Goal: Task Accomplishment & Management: Manage account settings

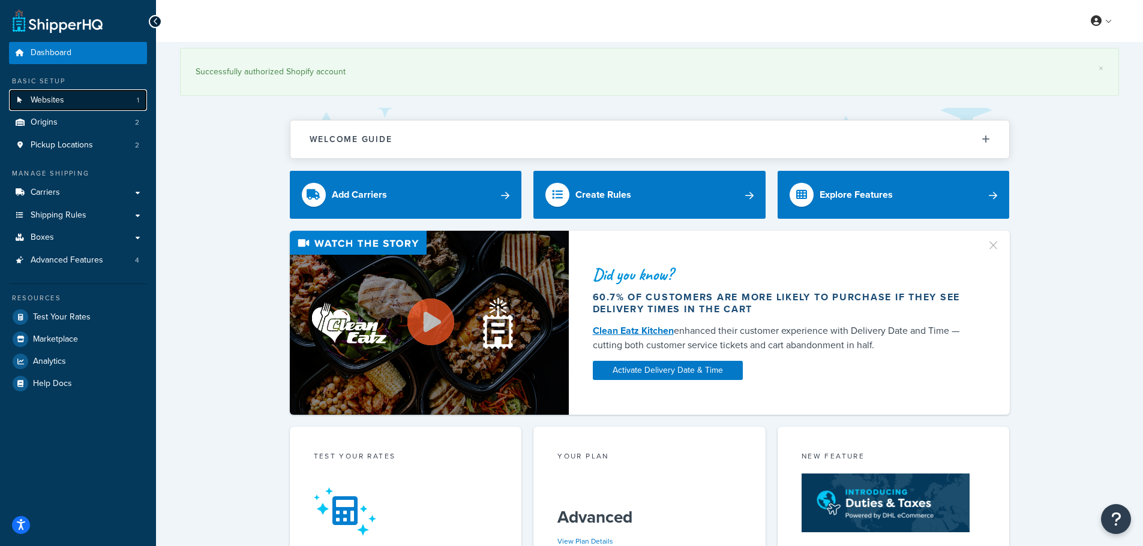
click at [51, 100] on span "Websites" at bounding box center [48, 100] width 34 height 10
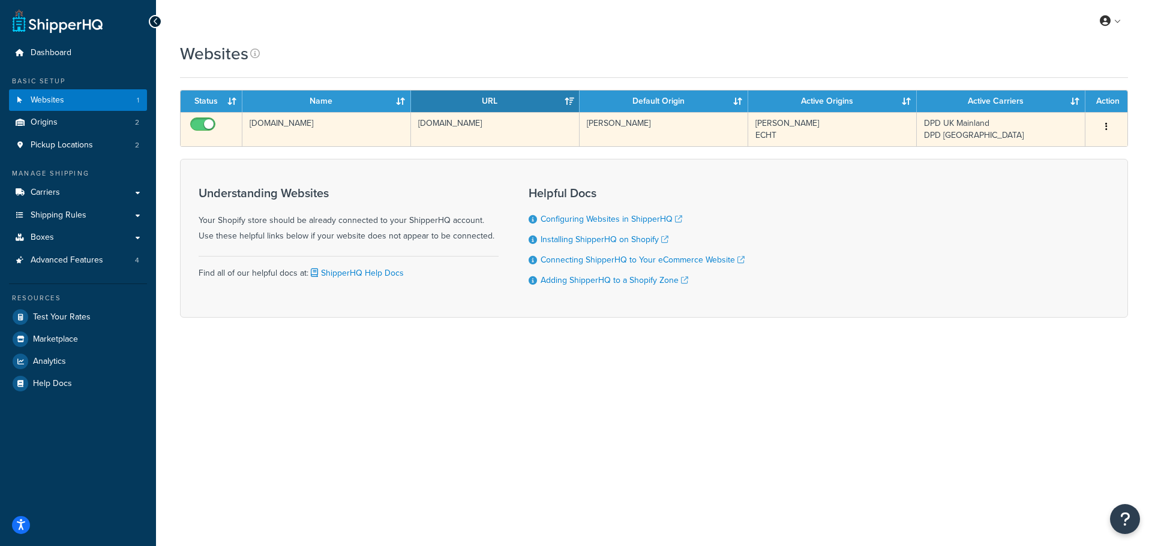
click at [303, 127] on td "candle-shack-com.myshopify.com" at bounding box center [326, 129] width 169 height 34
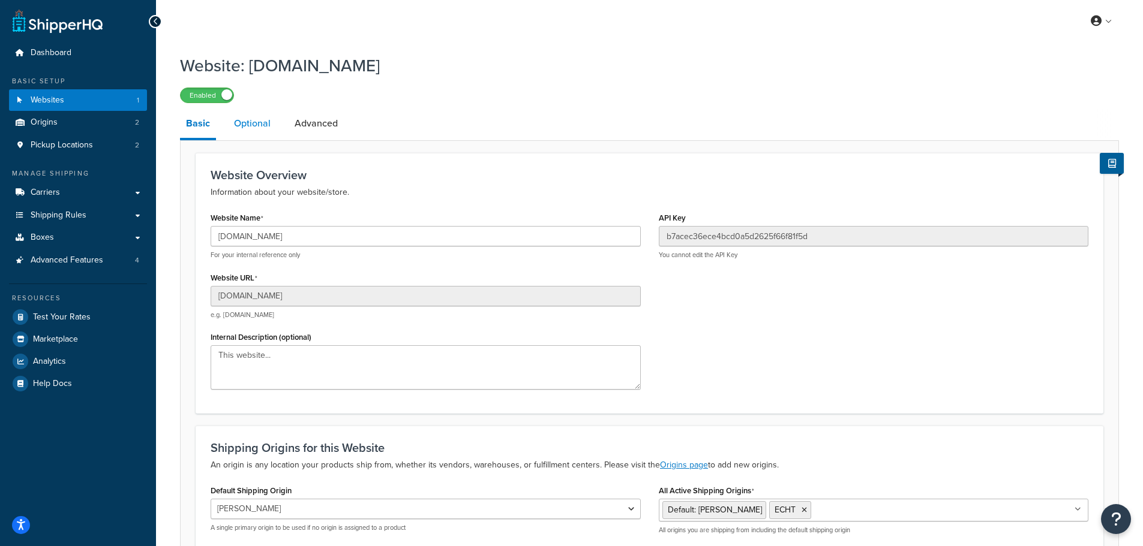
click at [257, 124] on link "Optional" at bounding box center [252, 123] width 49 height 29
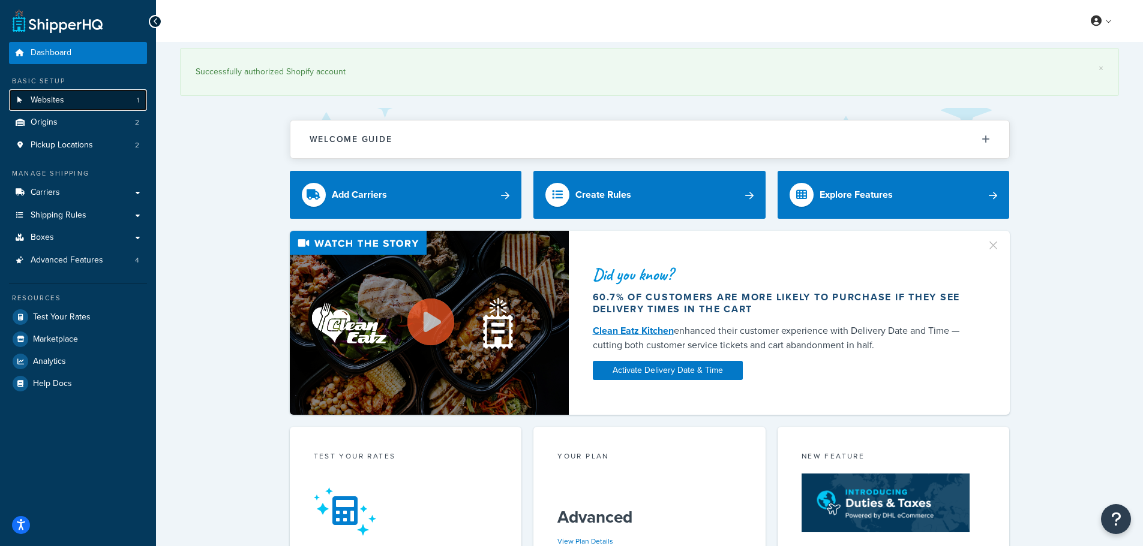
click at [65, 103] on link "Websites 1" at bounding box center [78, 100] width 138 height 22
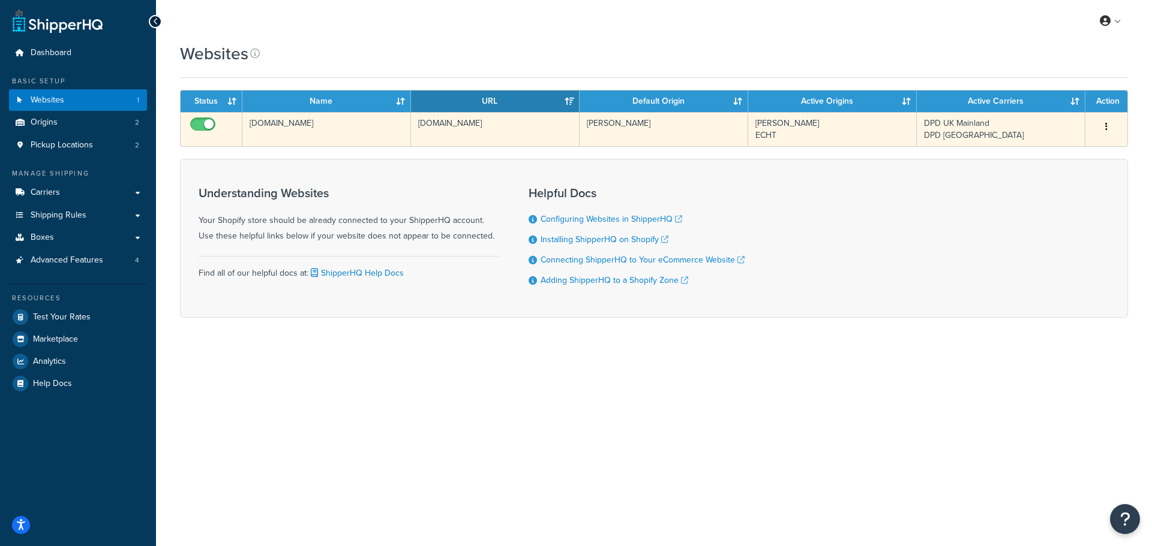
click at [334, 132] on td "[DOMAIN_NAME]" at bounding box center [326, 129] width 169 height 34
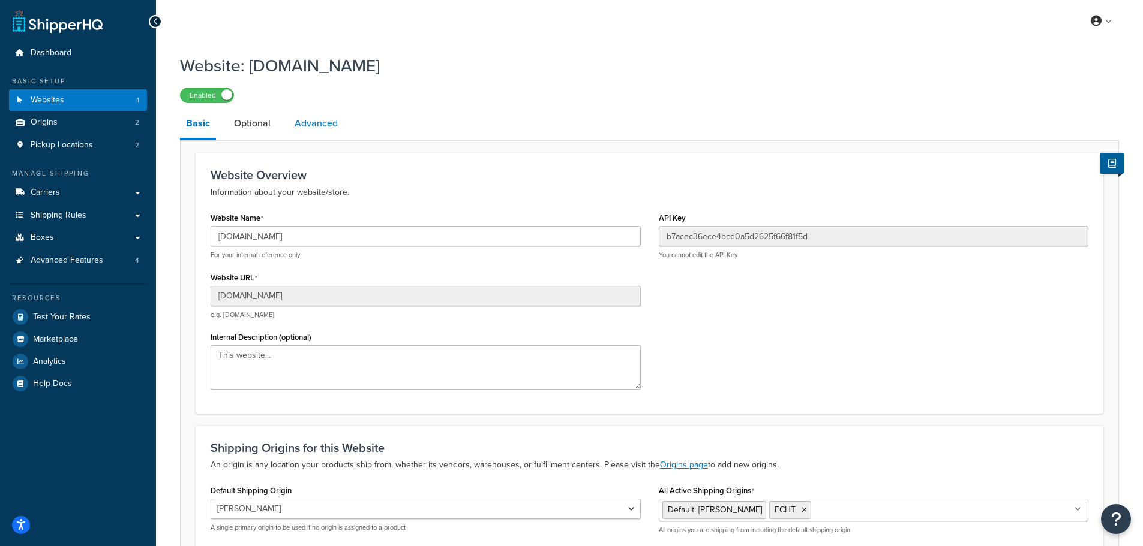
click at [299, 121] on link "Advanced" at bounding box center [316, 123] width 55 height 29
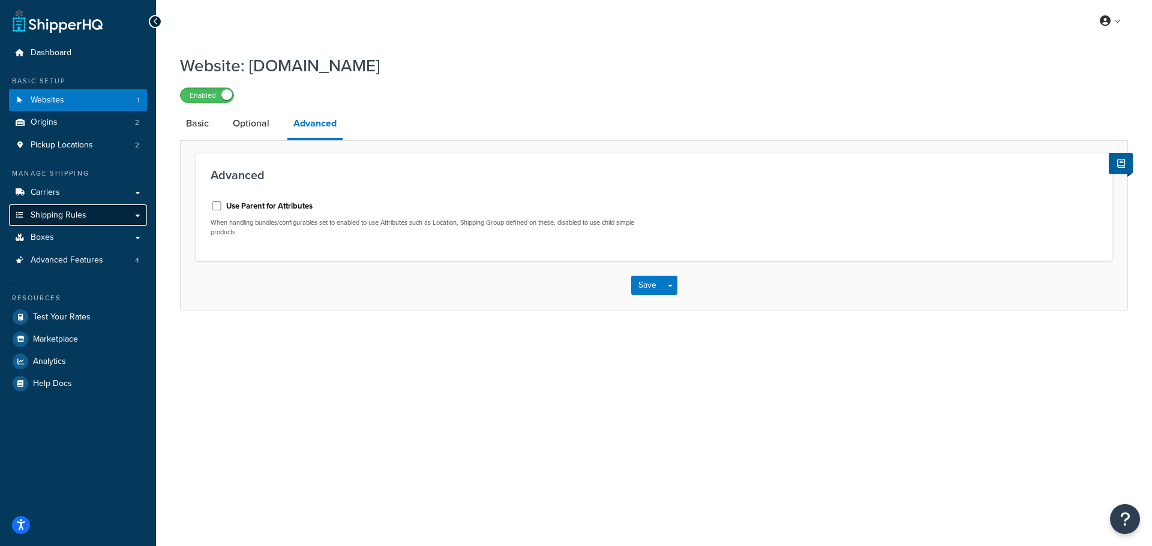
click at [79, 212] on span "Shipping Rules" at bounding box center [59, 216] width 56 height 10
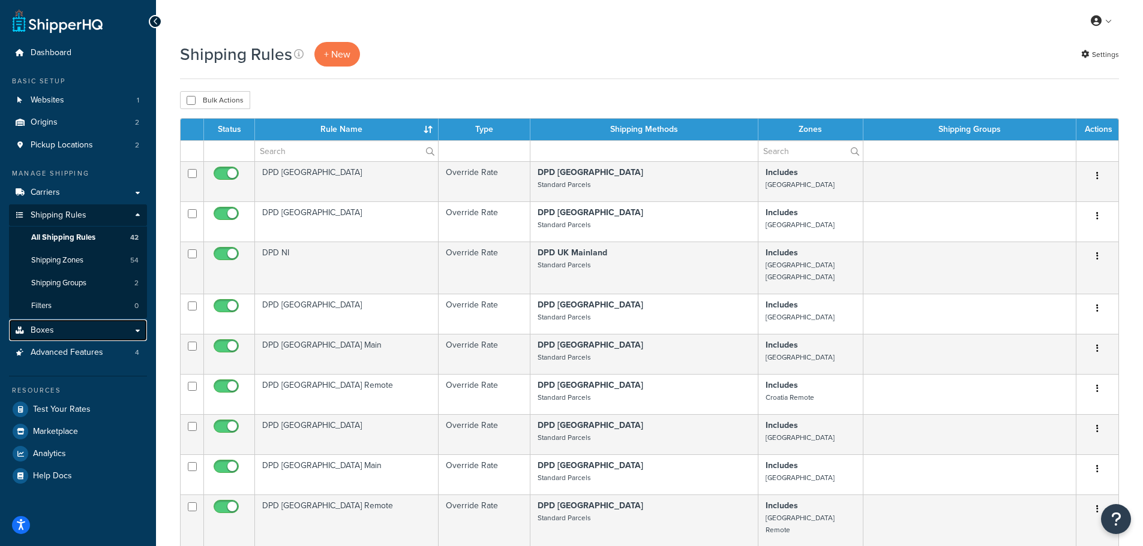
click at [59, 327] on link "Boxes" at bounding box center [78, 331] width 138 height 22
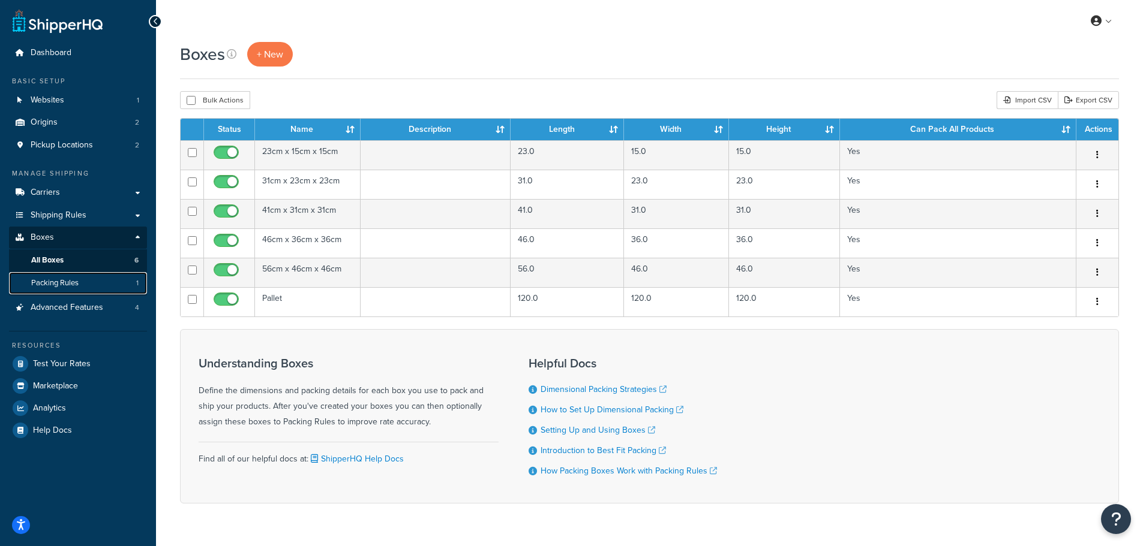
click at [65, 284] on span "Packing Rules" at bounding box center [54, 283] width 47 height 10
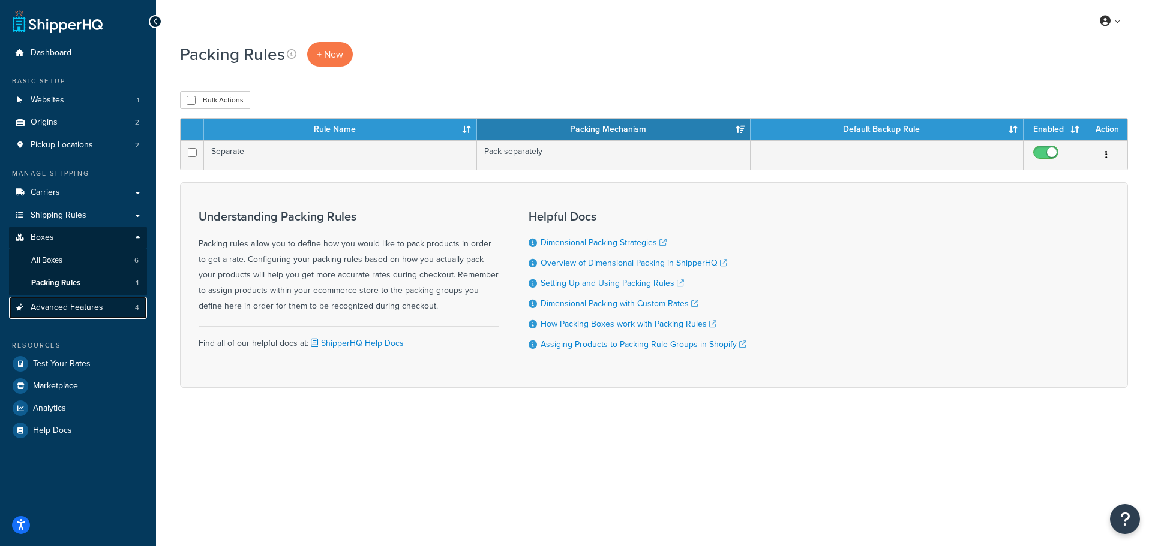
click at [57, 307] on span "Advanced Features" at bounding box center [67, 308] width 73 height 10
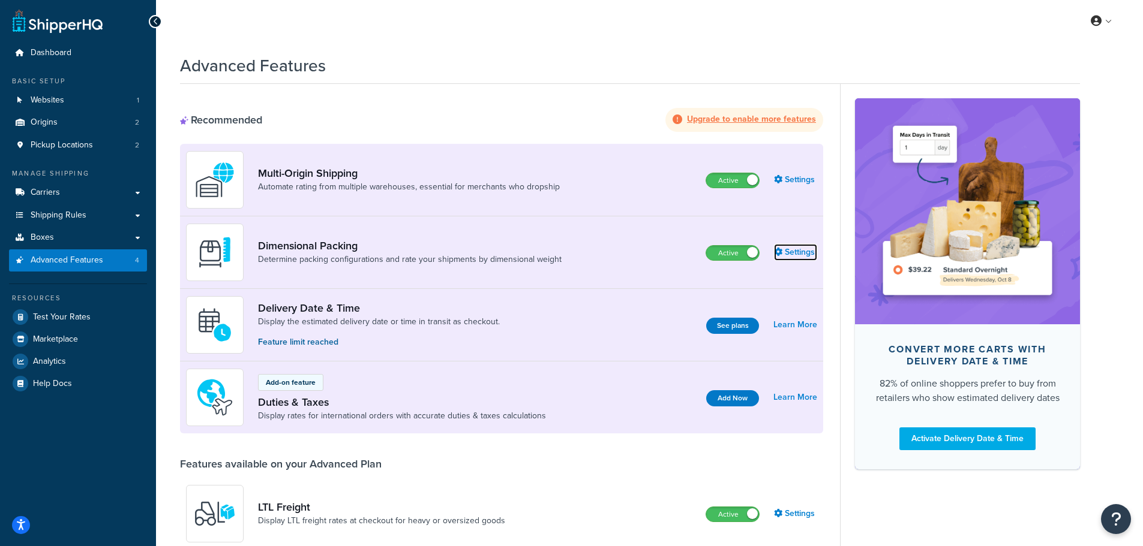
click at [798, 254] on link "Settings" at bounding box center [795, 252] width 43 height 17
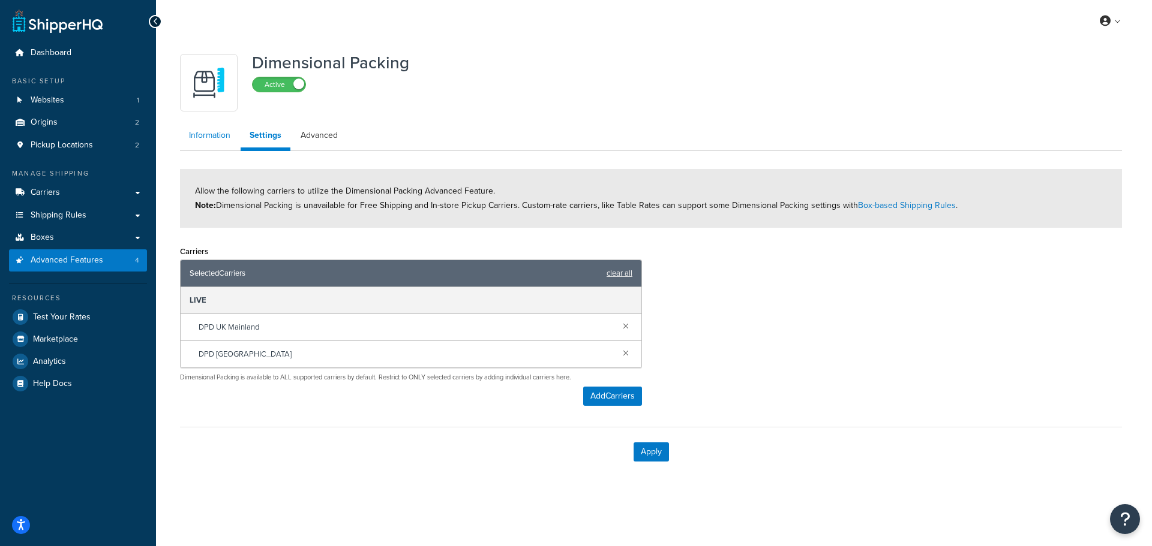
click at [198, 136] on link "Information" at bounding box center [209, 136] width 59 height 24
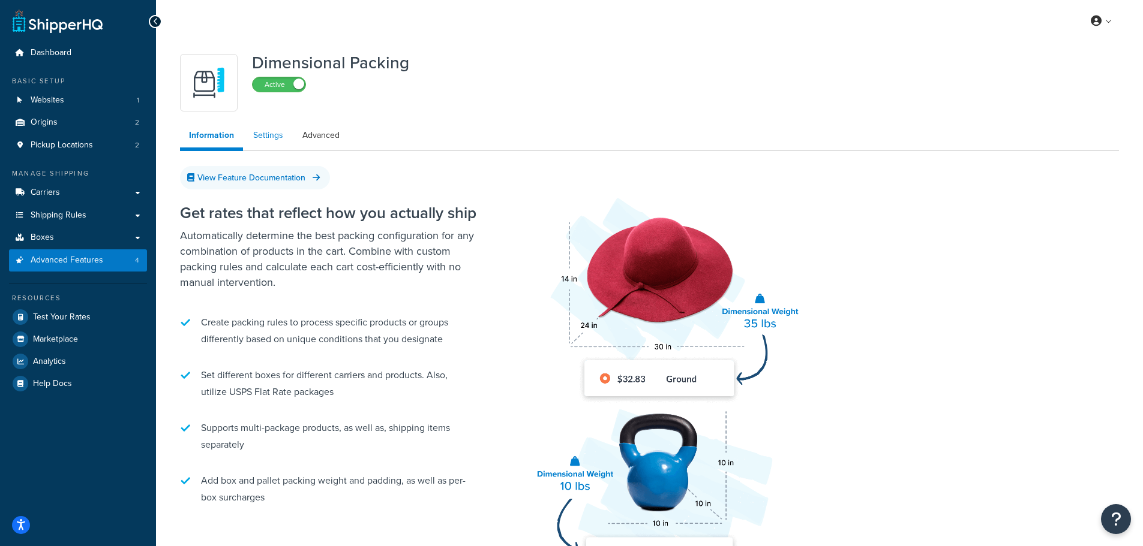
click at [266, 132] on link "Settings" at bounding box center [268, 136] width 48 height 24
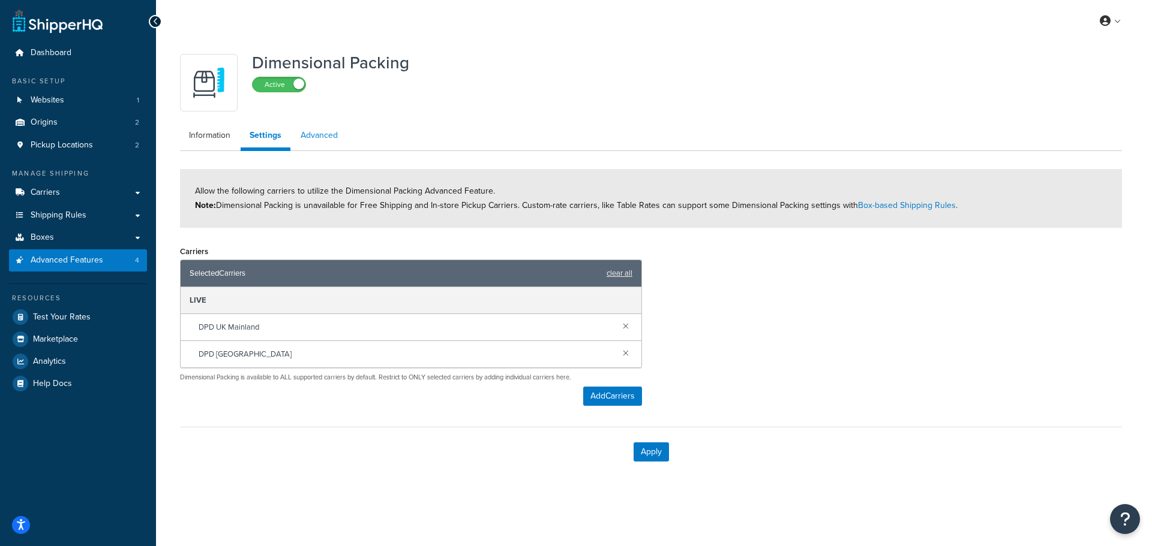
click at [320, 133] on link "Advanced" at bounding box center [319, 136] width 55 height 24
select select "false"
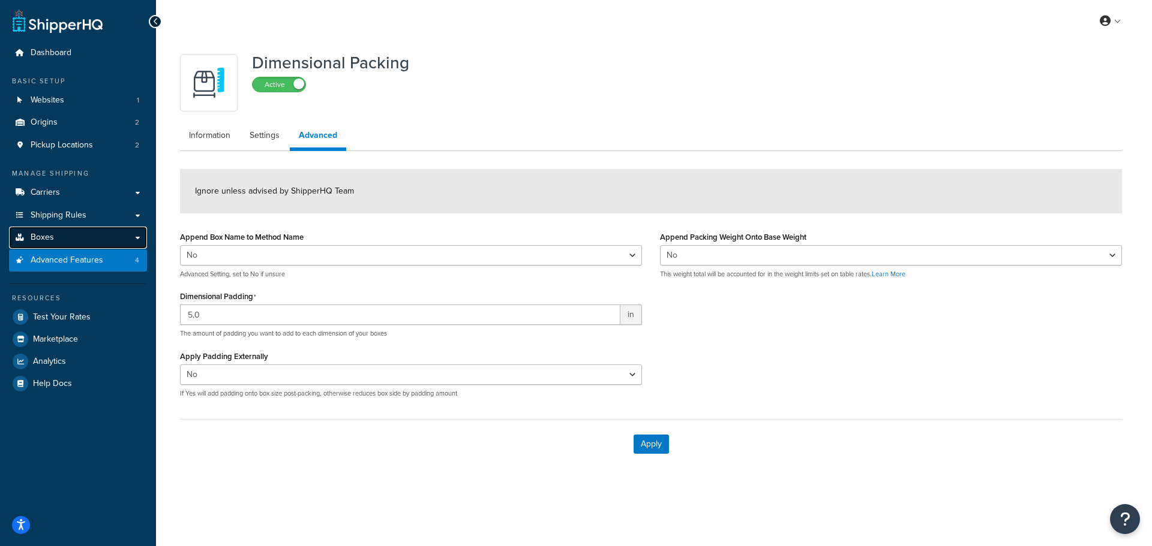
click at [56, 234] on link "Boxes" at bounding box center [78, 238] width 138 height 22
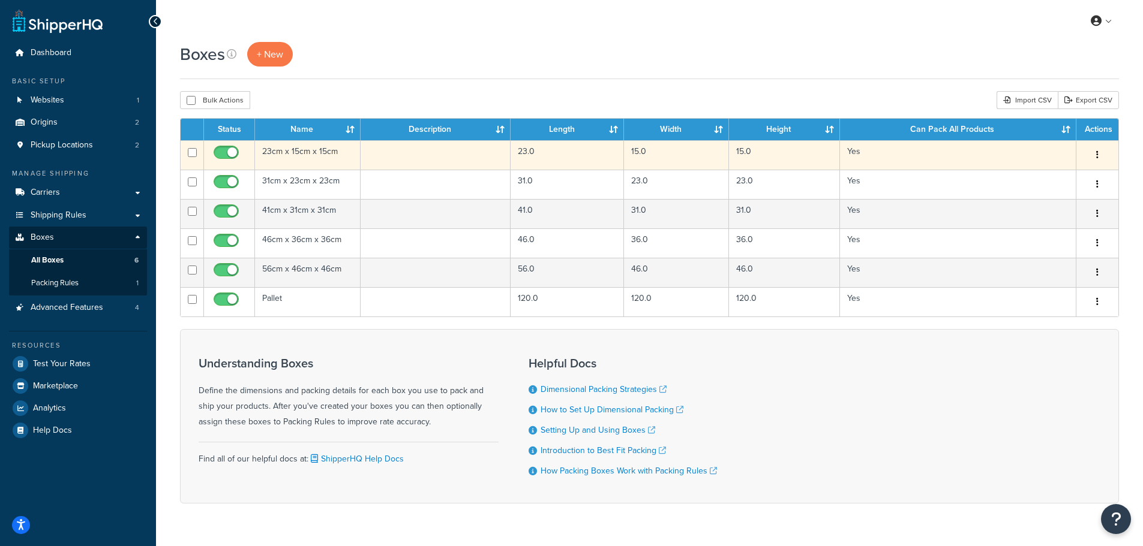
click at [338, 158] on td "23cm x 15cm x 15cm" at bounding box center [308, 154] width 106 height 29
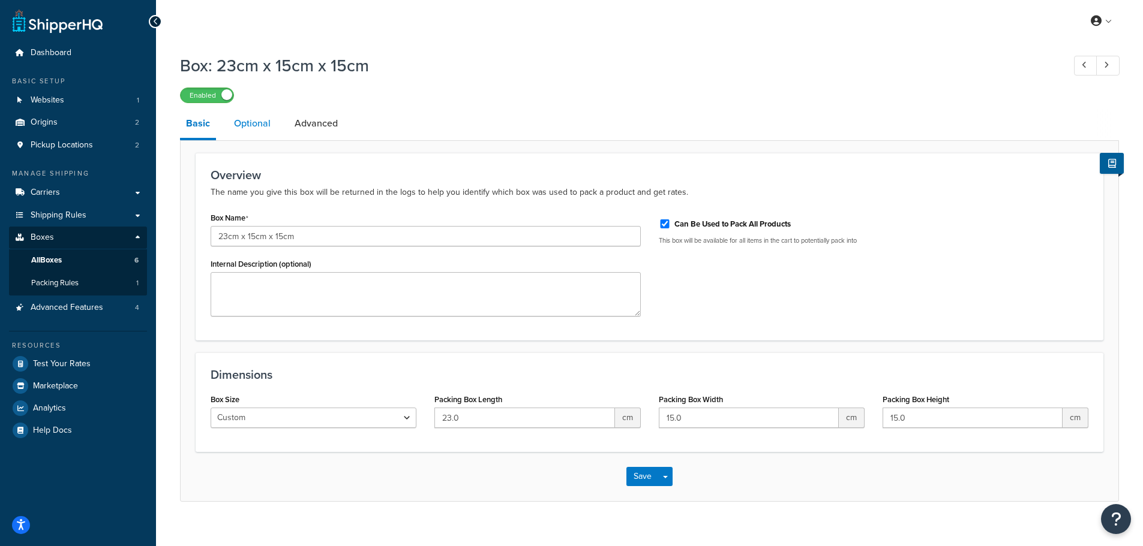
click at [245, 122] on link "Optional" at bounding box center [252, 123] width 49 height 29
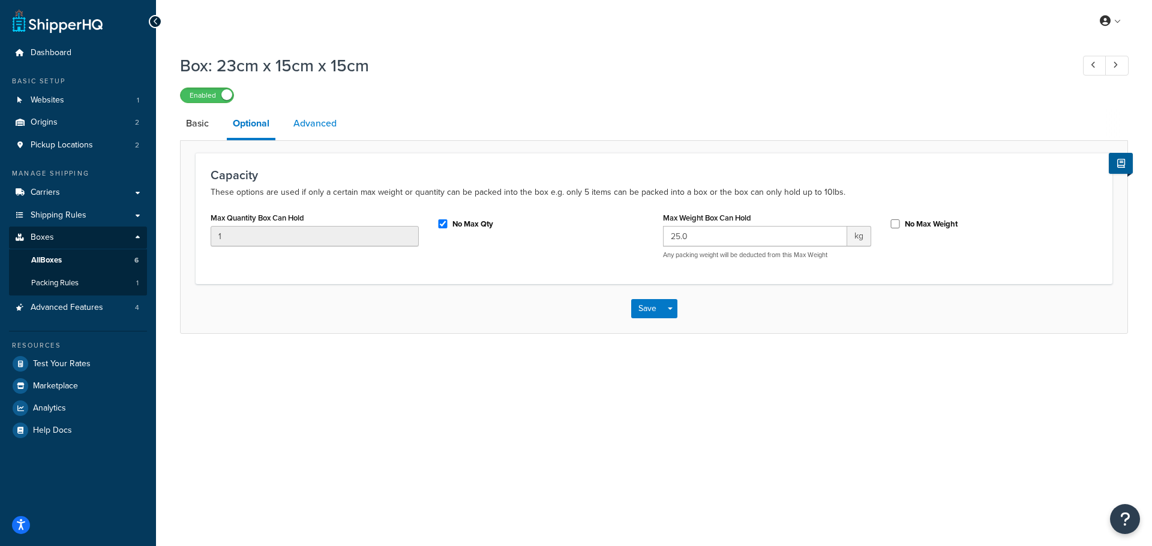
click at [318, 128] on link "Advanced" at bounding box center [314, 123] width 55 height 29
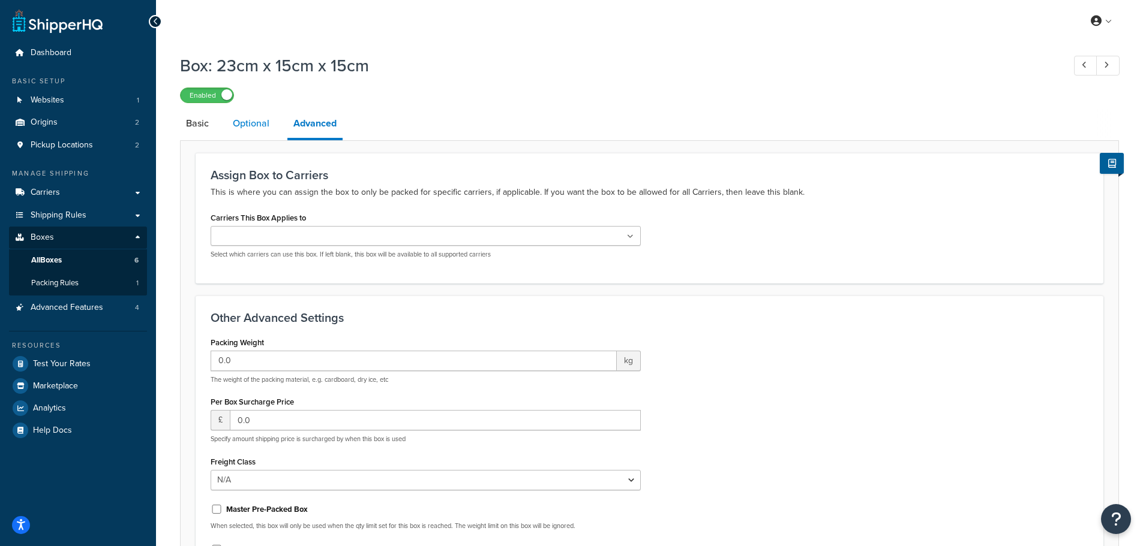
click at [239, 121] on link "Optional" at bounding box center [251, 123] width 49 height 29
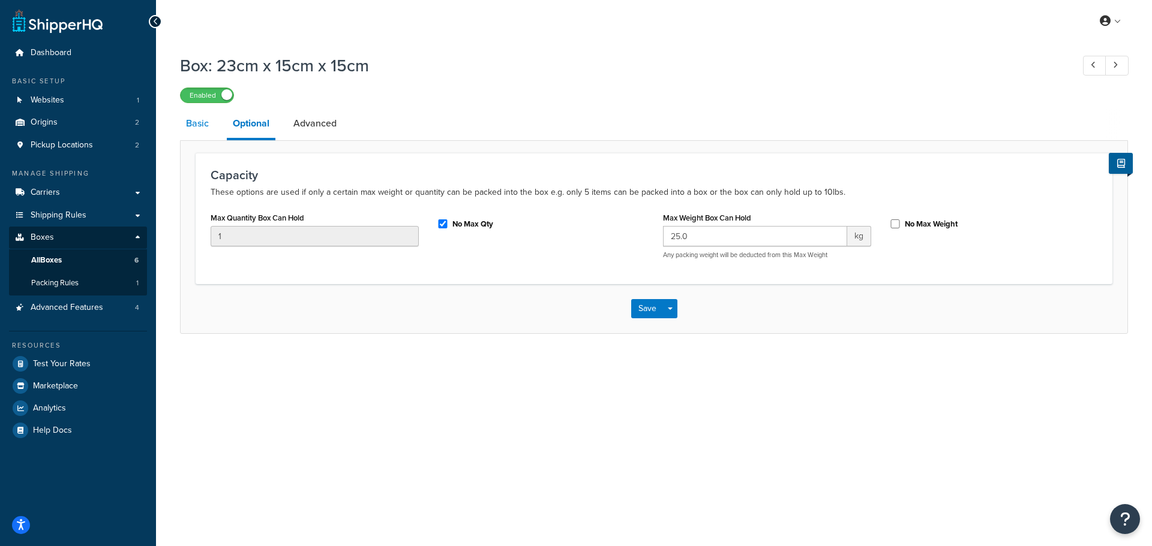
click at [198, 125] on link "Basic" at bounding box center [197, 123] width 35 height 29
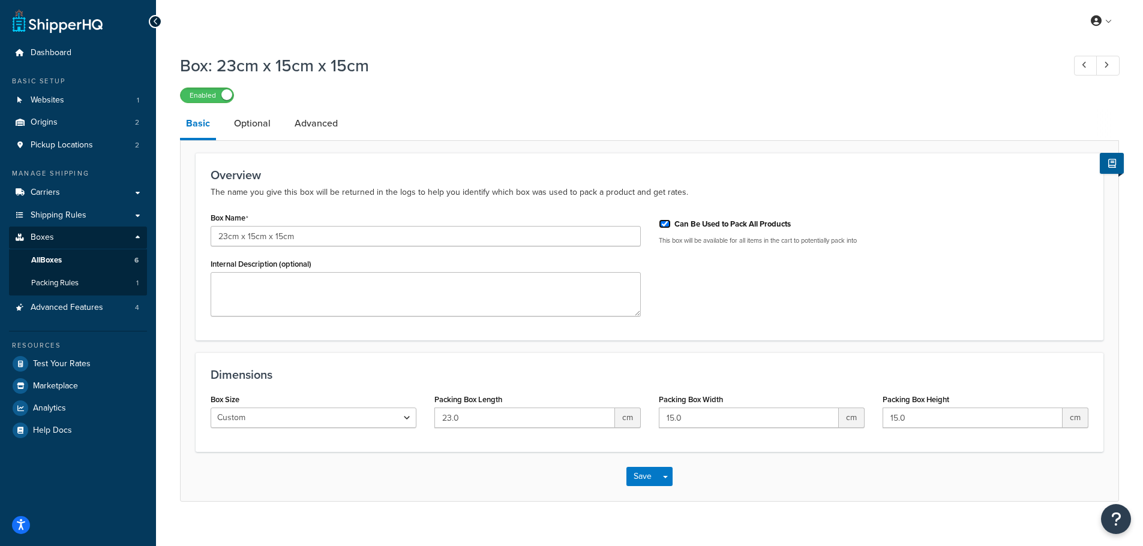
click at [665, 222] on input "Can Be Used to Pack All Products" at bounding box center [665, 224] width 12 height 9
click at [664, 227] on input "Can Be Used to Pack All Products" at bounding box center [665, 224] width 12 height 9
checkbox input "true"
click at [704, 292] on div "Box Name 23cm x 15cm x 15cm Internal Description (optional) Can Be Used to Pack…" at bounding box center [650, 267] width 896 height 116
click at [257, 124] on link "Optional" at bounding box center [252, 123] width 49 height 29
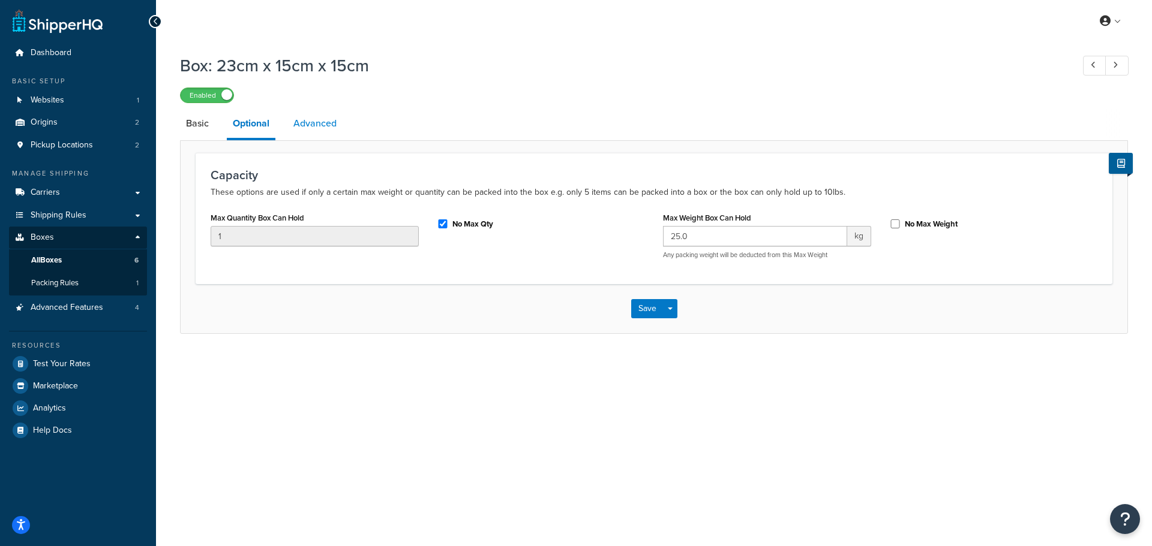
click at [311, 131] on link "Advanced" at bounding box center [314, 123] width 55 height 29
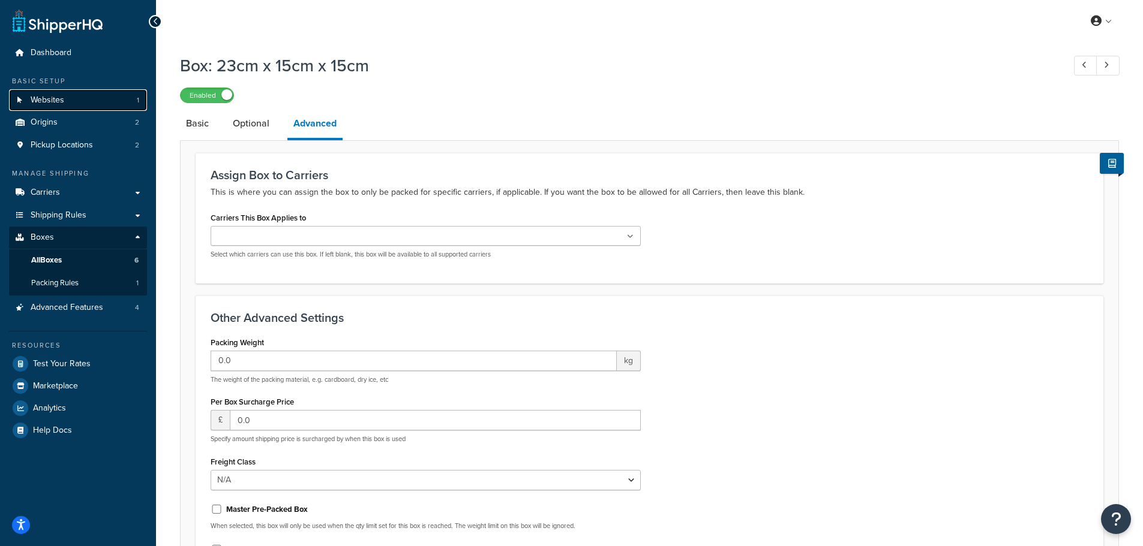
click at [52, 99] on span "Websites" at bounding box center [48, 100] width 34 height 10
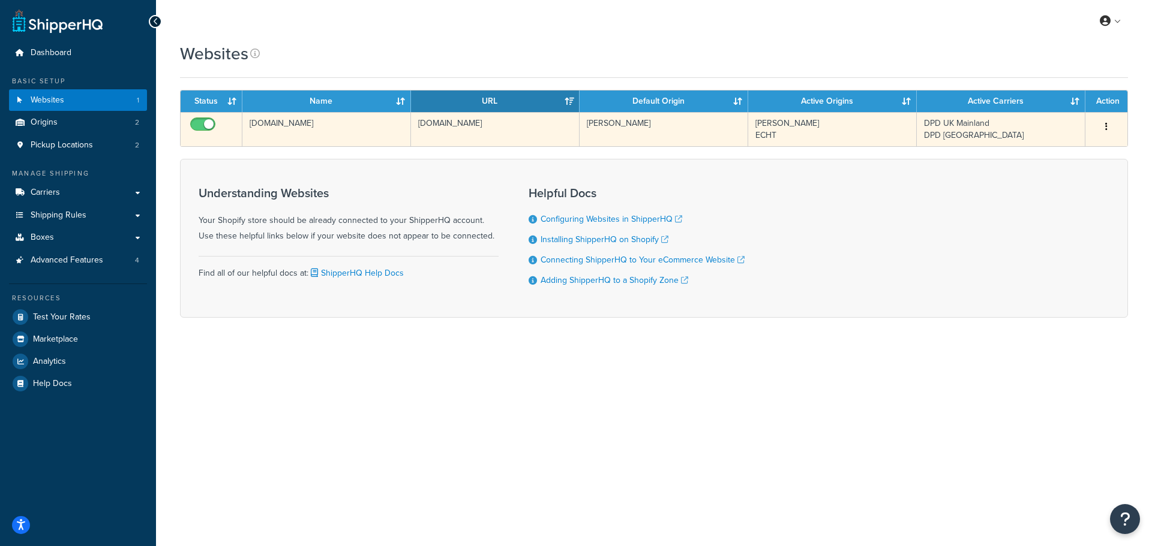
click at [348, 127] on td "candle-shack-com.myshopify.com" at bounding box center [326, 129] width 169 height 34
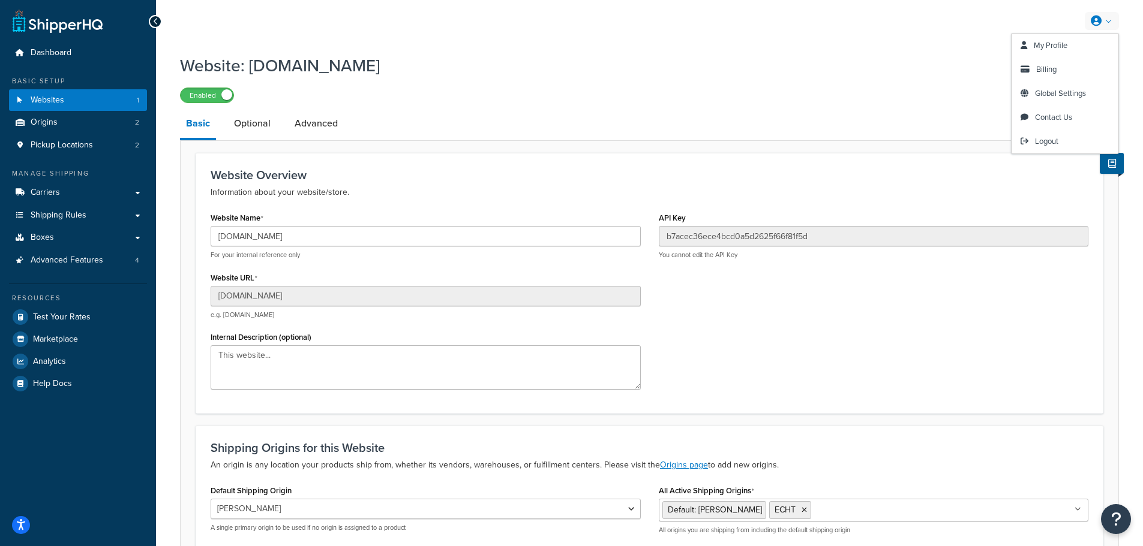
click at [1104, 26] on link at bounding box center [1101, 21] width 34 height 18
click at [1078, 91] on span "Global Settings" at bounding box center [1060, 93] width 51 height 11
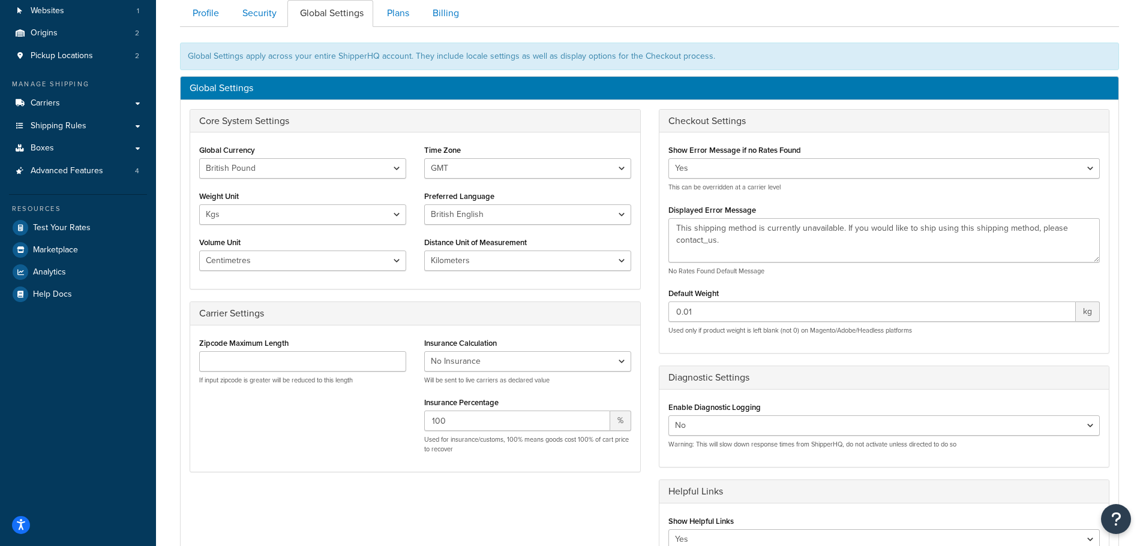
scroll to position [60, 0]
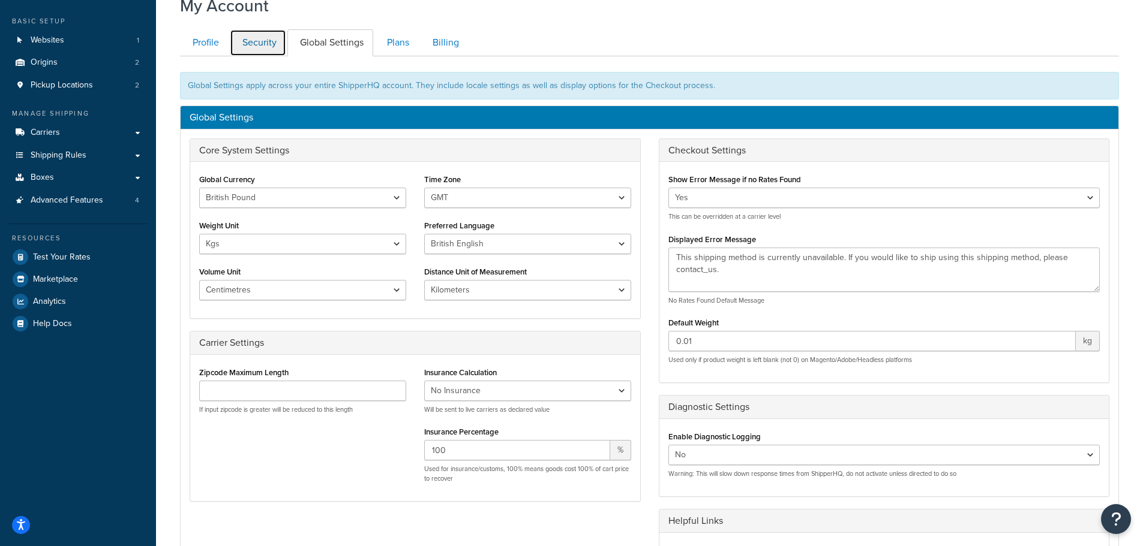
click at [252, 44] on link "Security" at bounding box center [258, 42] width 56 height 27
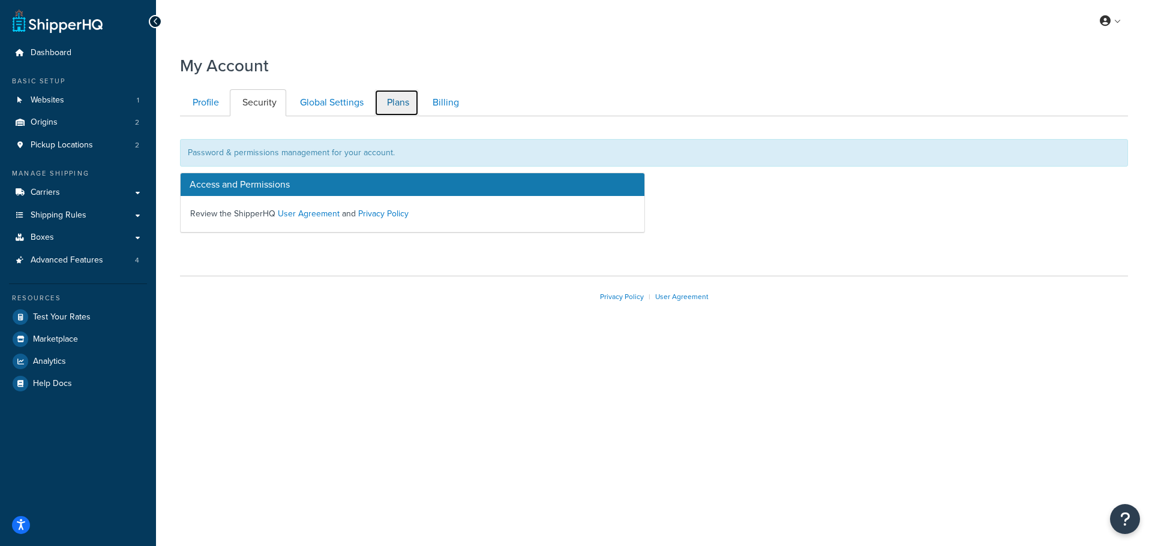
click at [390, 99] on link "Plans" at bounding box center [396, 102] width 44 height 27
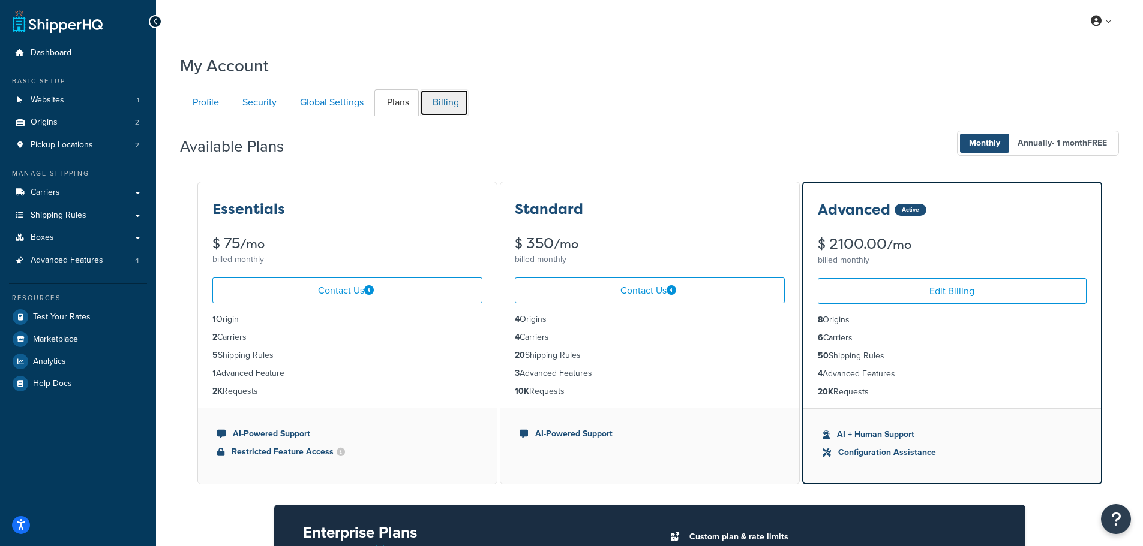
click at [435, 100] on link "Billing" at bounding box center [444, 102] width 49 height 27
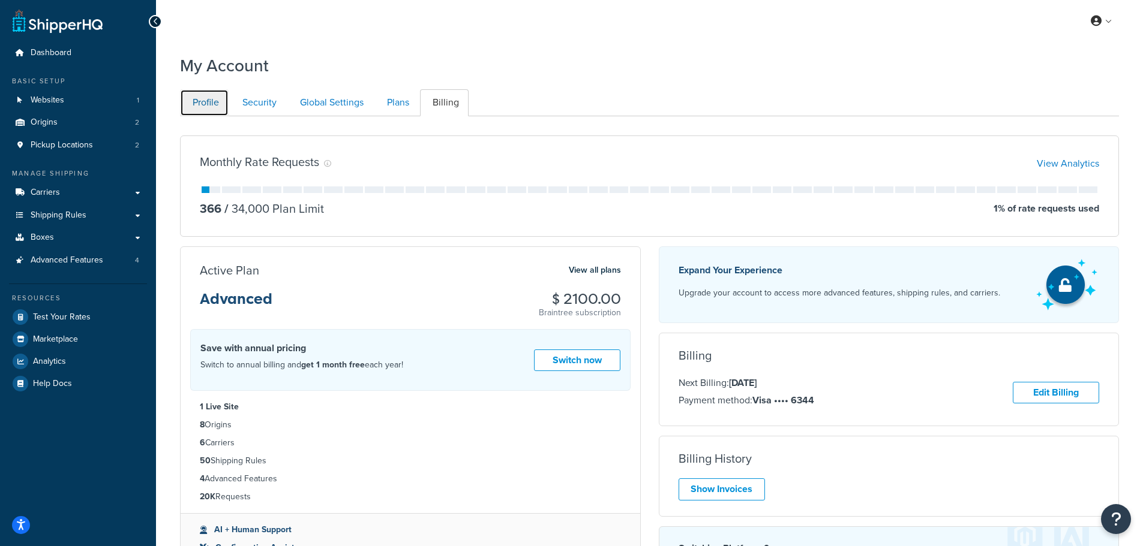
click at [200, 97] on link "Profile" at bounding box center [204, 102] width 49 height 27
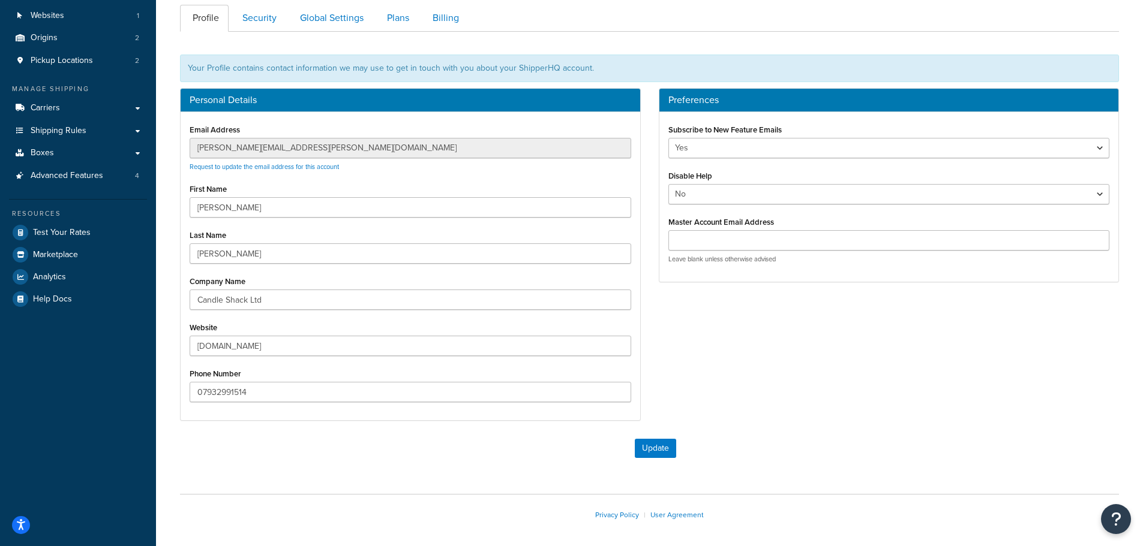
scroll to position [56, 0]
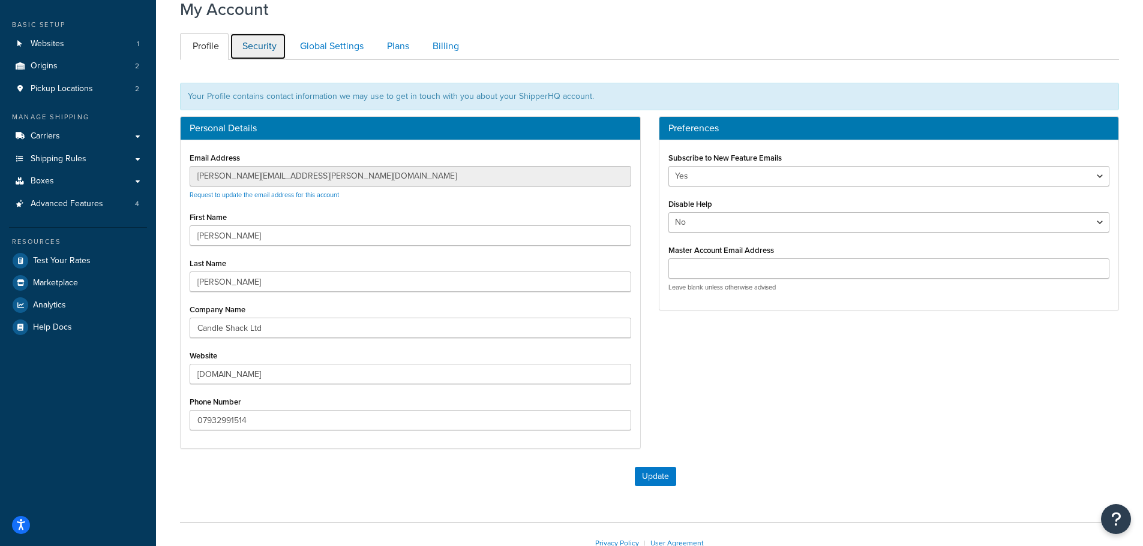
click at [248, 48] on link "Security" at bounding box center [258, 46] width 56 height 27
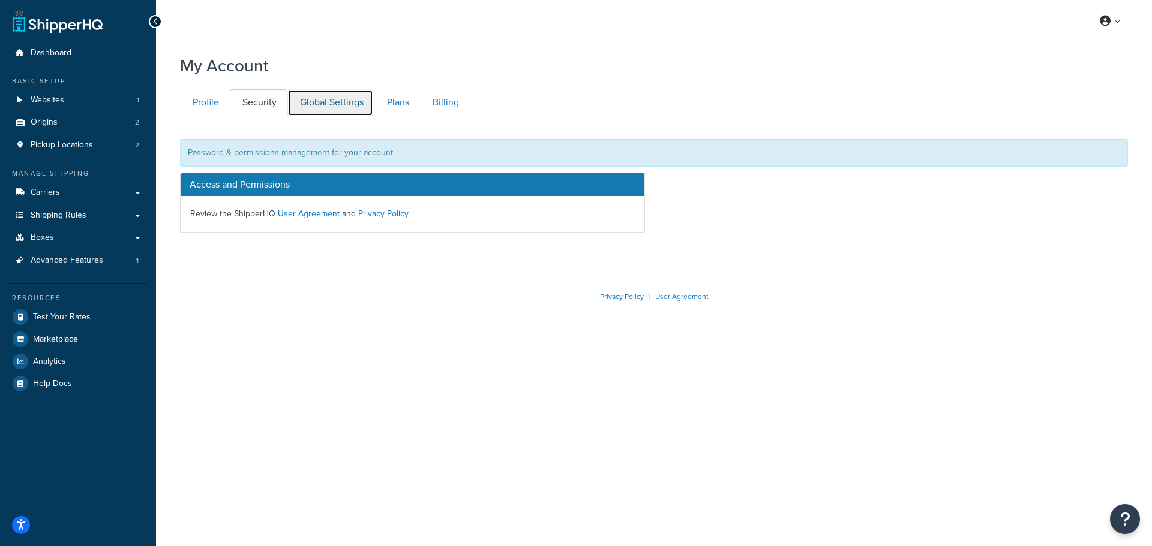
click at [326, 97] on link "Global Settings" at bounding box center [330, 102] width 86 height 27
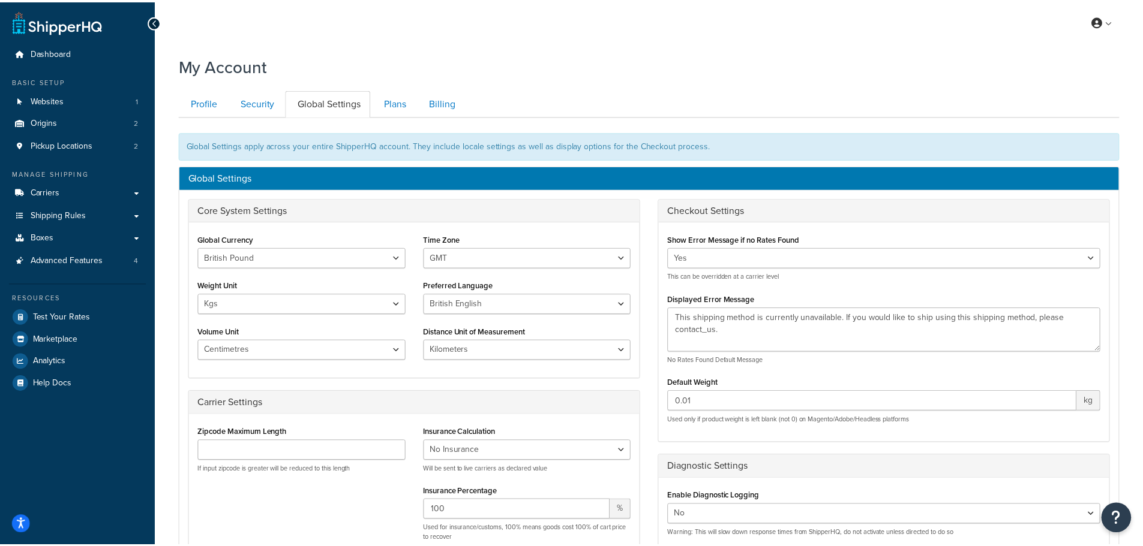
scroll to position [116, 0]
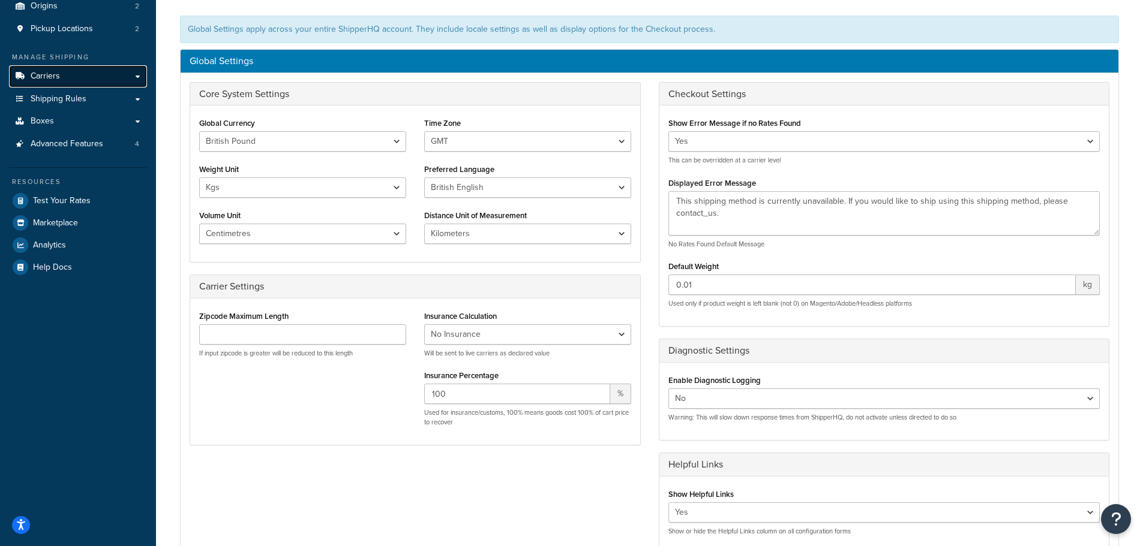
click at [38, 74] on span "Carriers" at bounding box center [45, 76] width 29 height 10
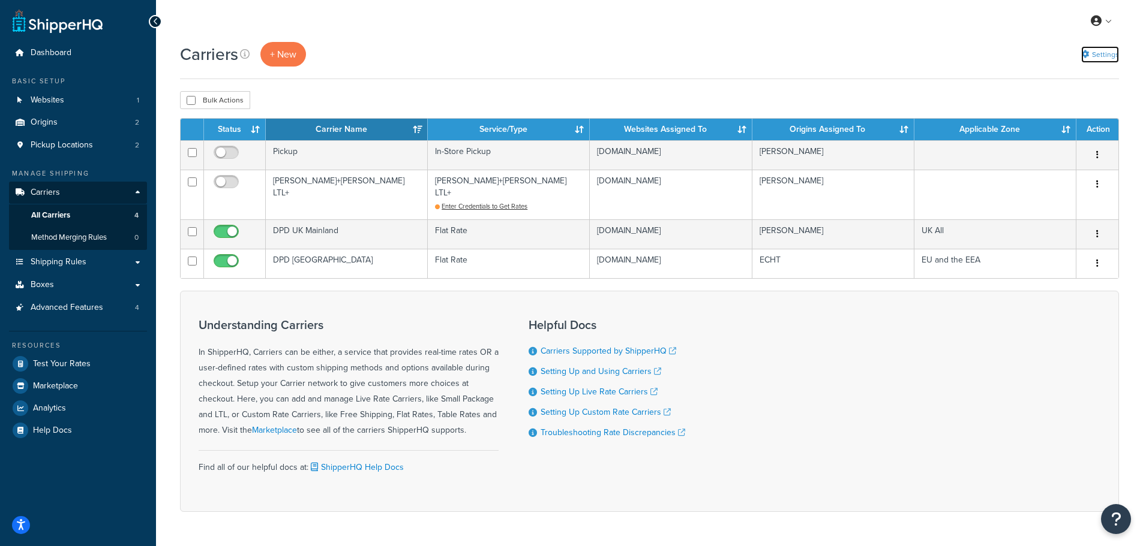
click at [1104, 52] on link "Settings" at bounding box center [1100, 54] width 38 height 17
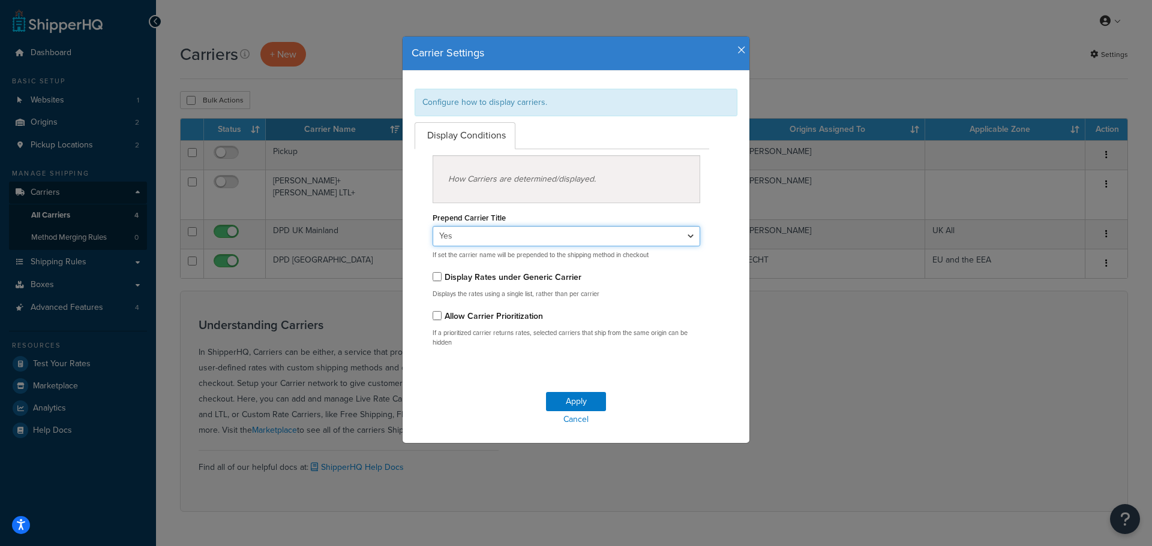
click at [686, 238] on select "Yes No" at bounding box center [566, 236] width 268 height 20
click at [710, 225] on div "How Carriers are determined/displayed. Prepend Carrier Title Yes No If set the …" at bounding box center [561, 253] width 313 height 208
click at [737, 45] on icon "button" at bounding box center [741, 50] width 8 height 11
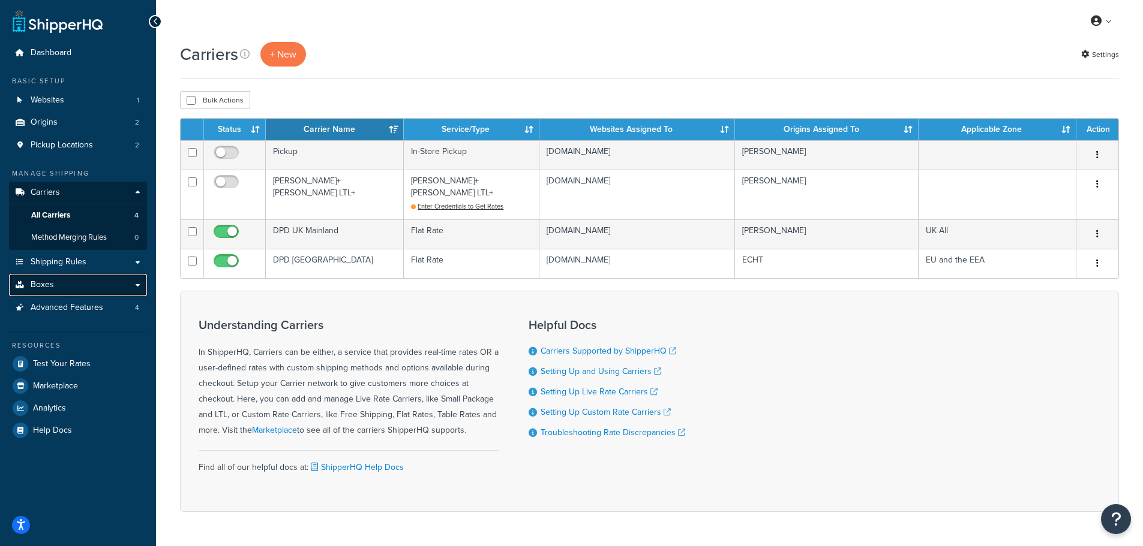
click at [58, 277] on link "Boxes" at bounding box center [78, 285] width 138 height 22
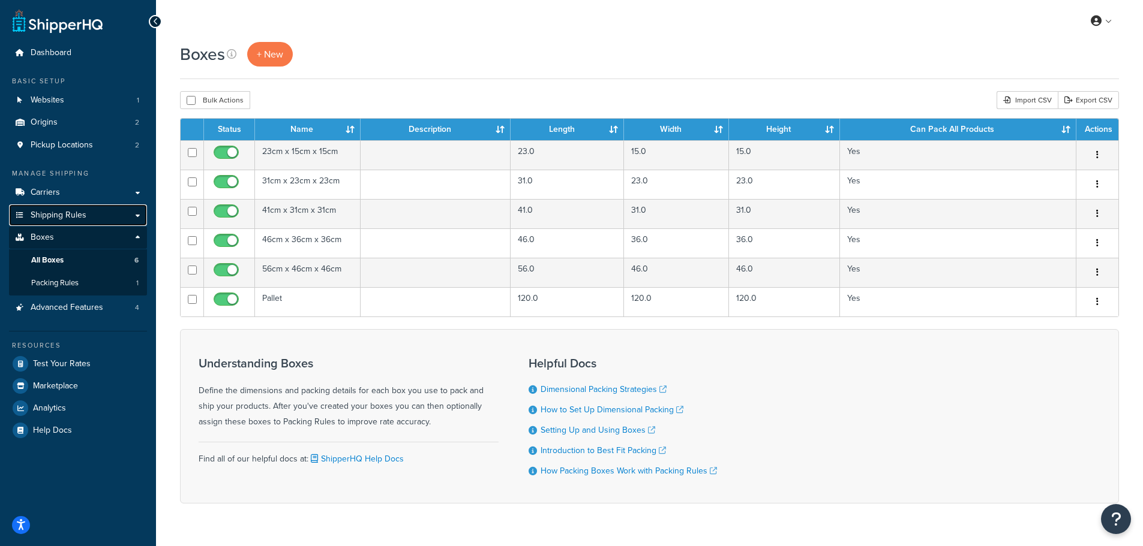
click at [65, 216] on span "Shipping Rules" at bounding box center [59, 216] width 56 height 10
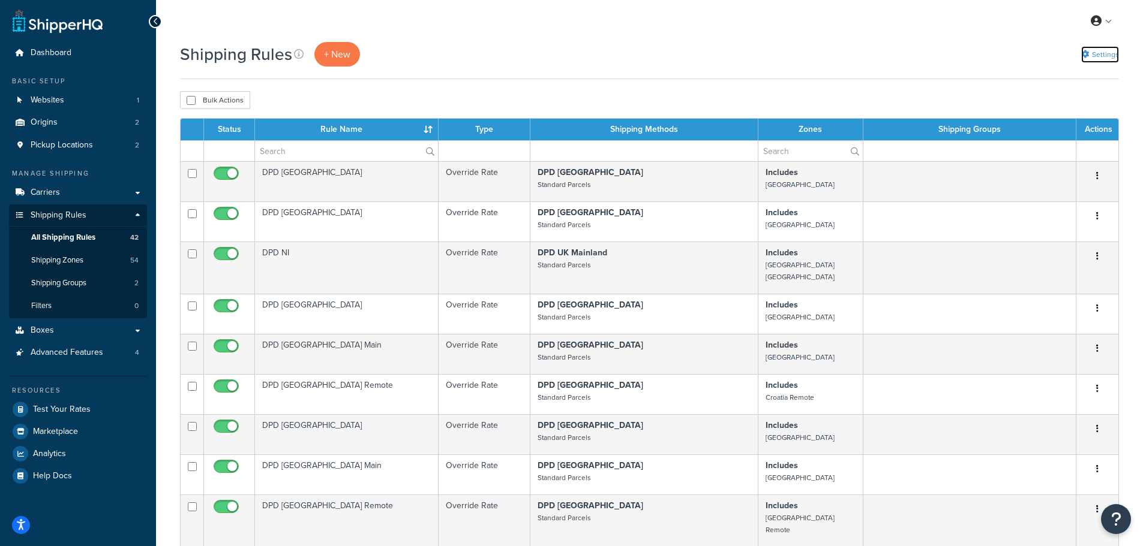
click at [1105, 56] on link "Settings" at bounding box center [1100, 54] width 38 height 17
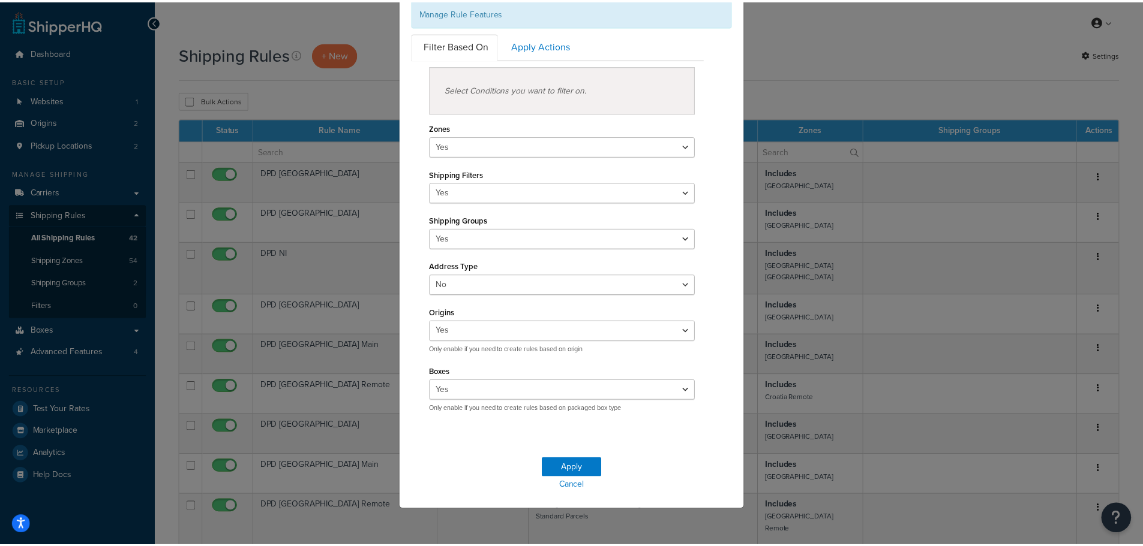
scroll to position [91, 0]
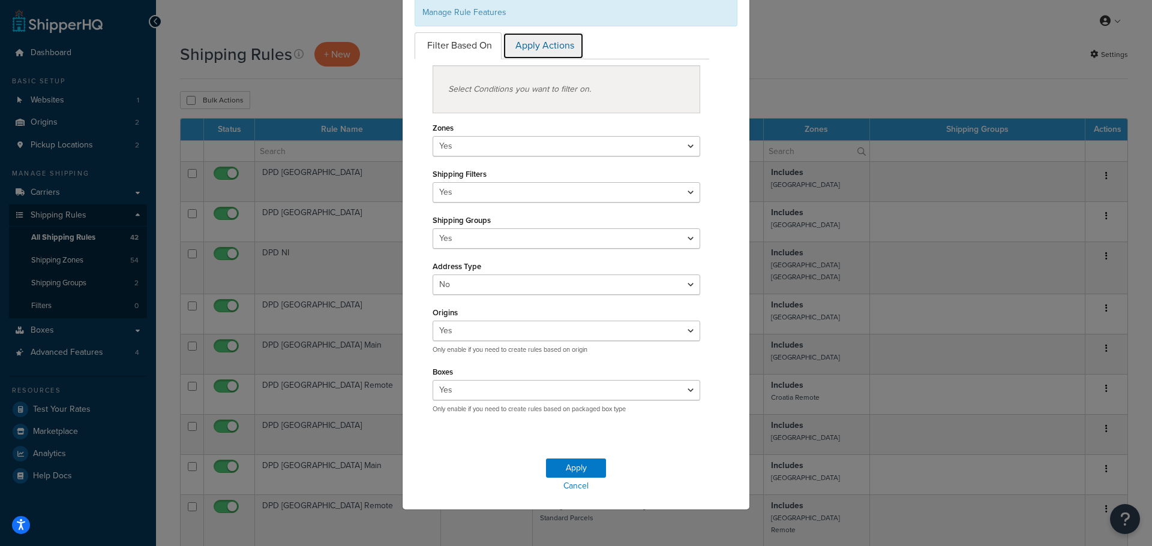
click at [518, 41] on link "Apply Actions" at bounding box center [543, 45] width 81 height 27
click at [902, 76] on div "Rule Settings Manage Rule Features Filter Based On Apply Actions Select Conditi…" at bounding box center [576, 273] width 1152 height 546
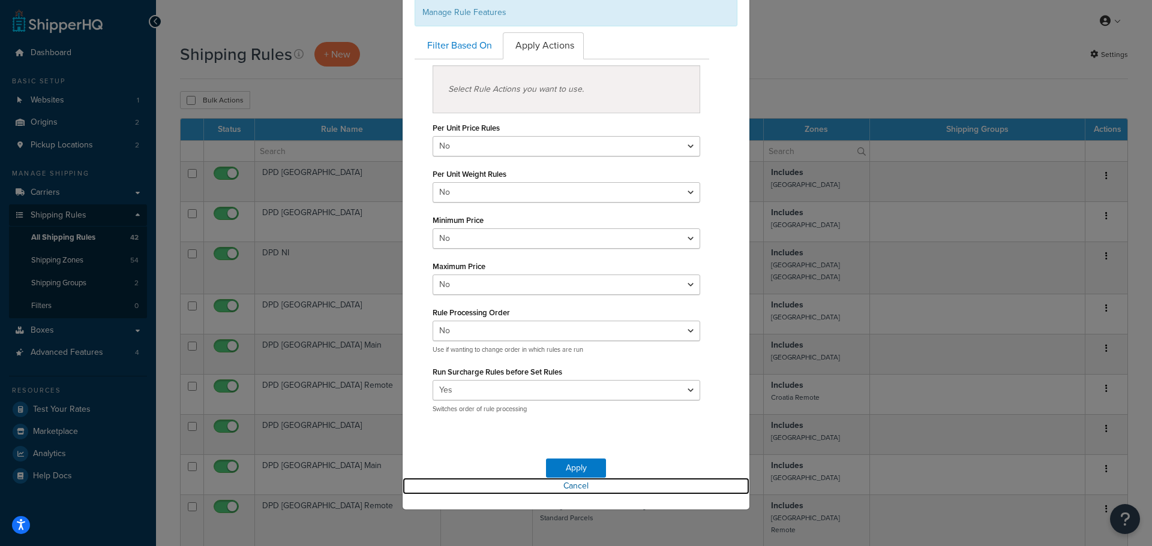
click at [576, 488] on link "Cancel" at bounding box center [575, 486] width 347 height 17
